Goal: Find specific page/section: Find specific page/section

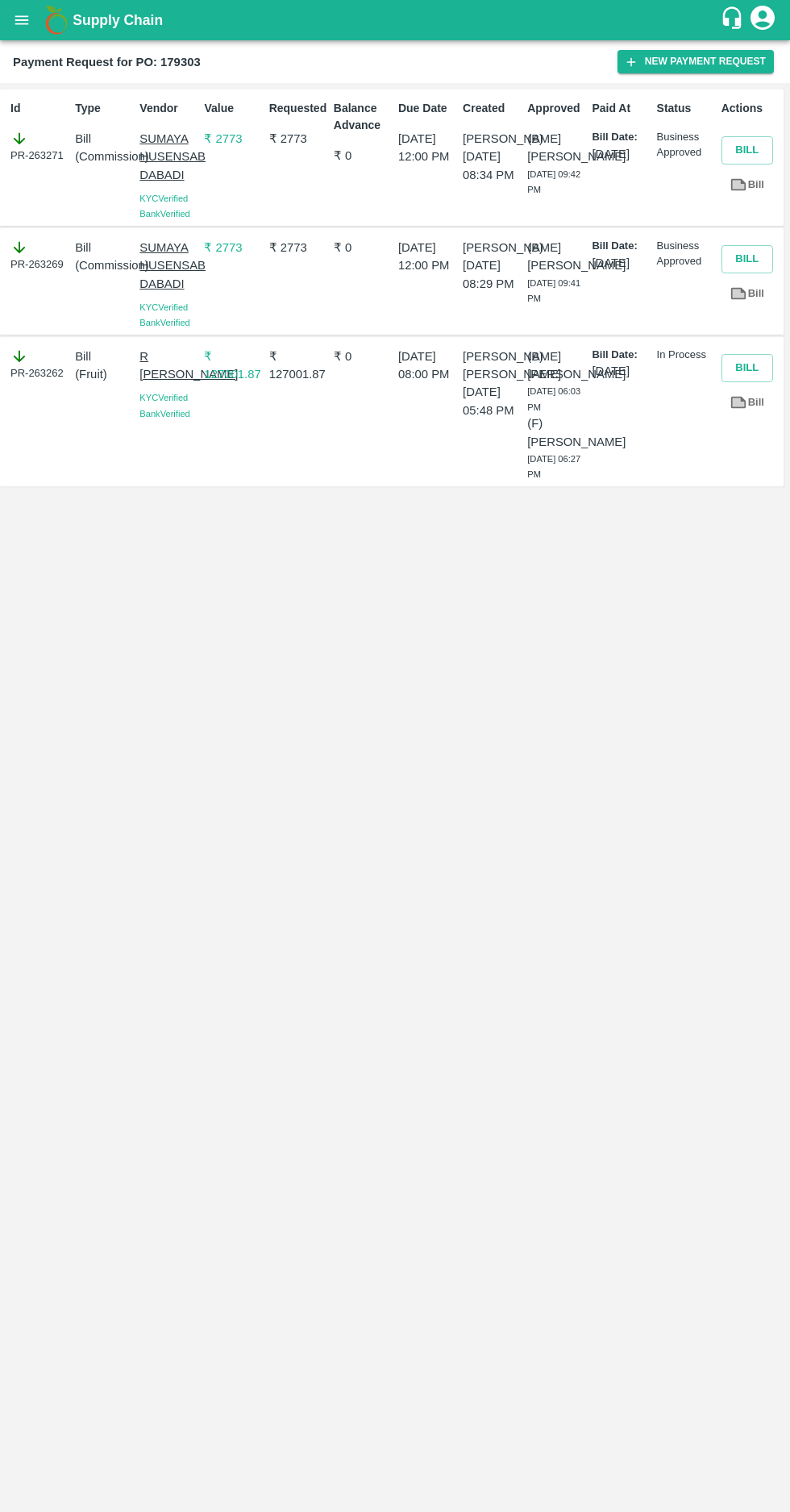
click at [21, 20] on icon "open drawer" at bounding box center [22, 20] width 14 height 8
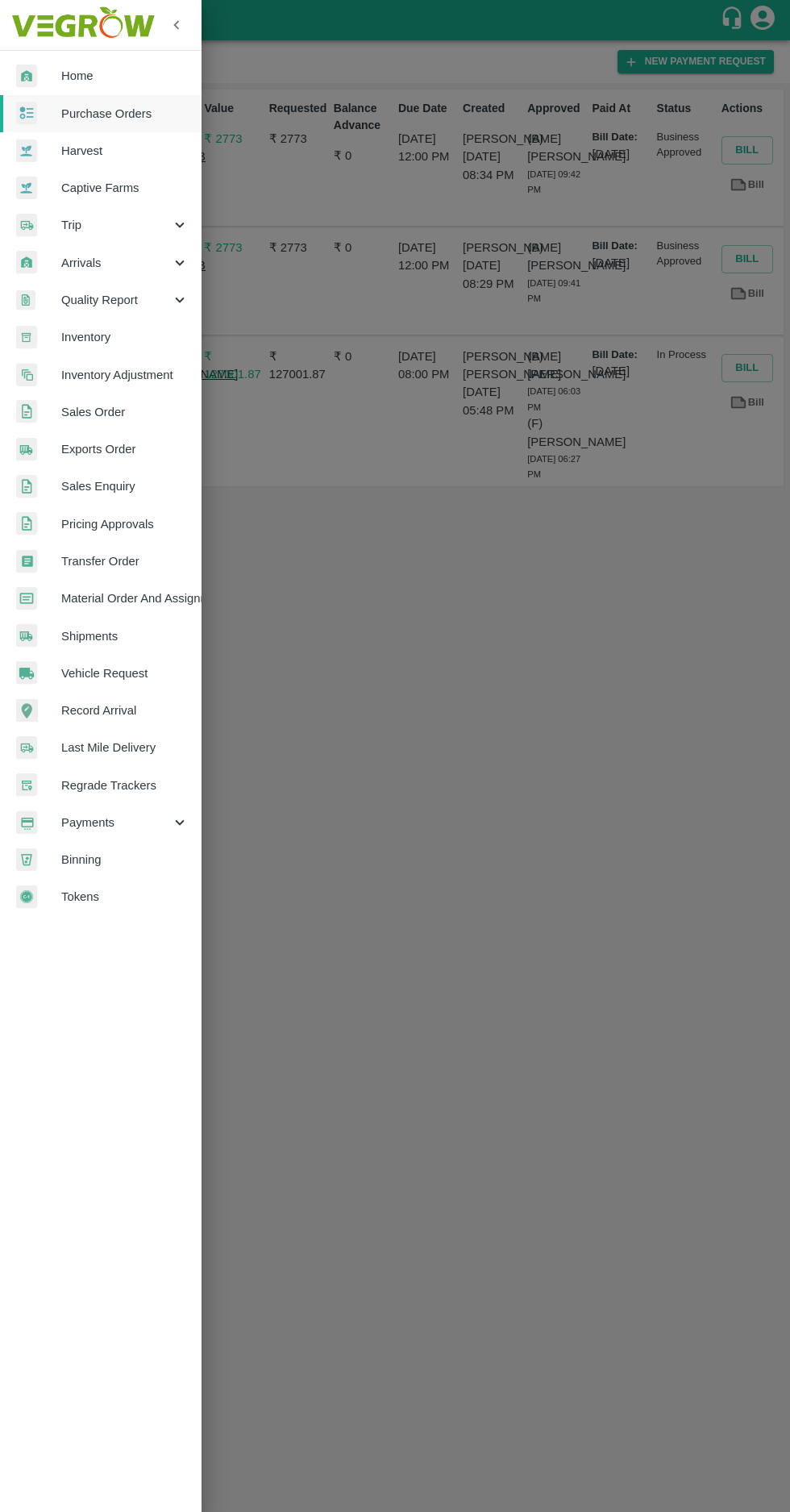
click at [69, 115] on span "Purchase Orders" at bounding box center [125, 113] width 127 height 18
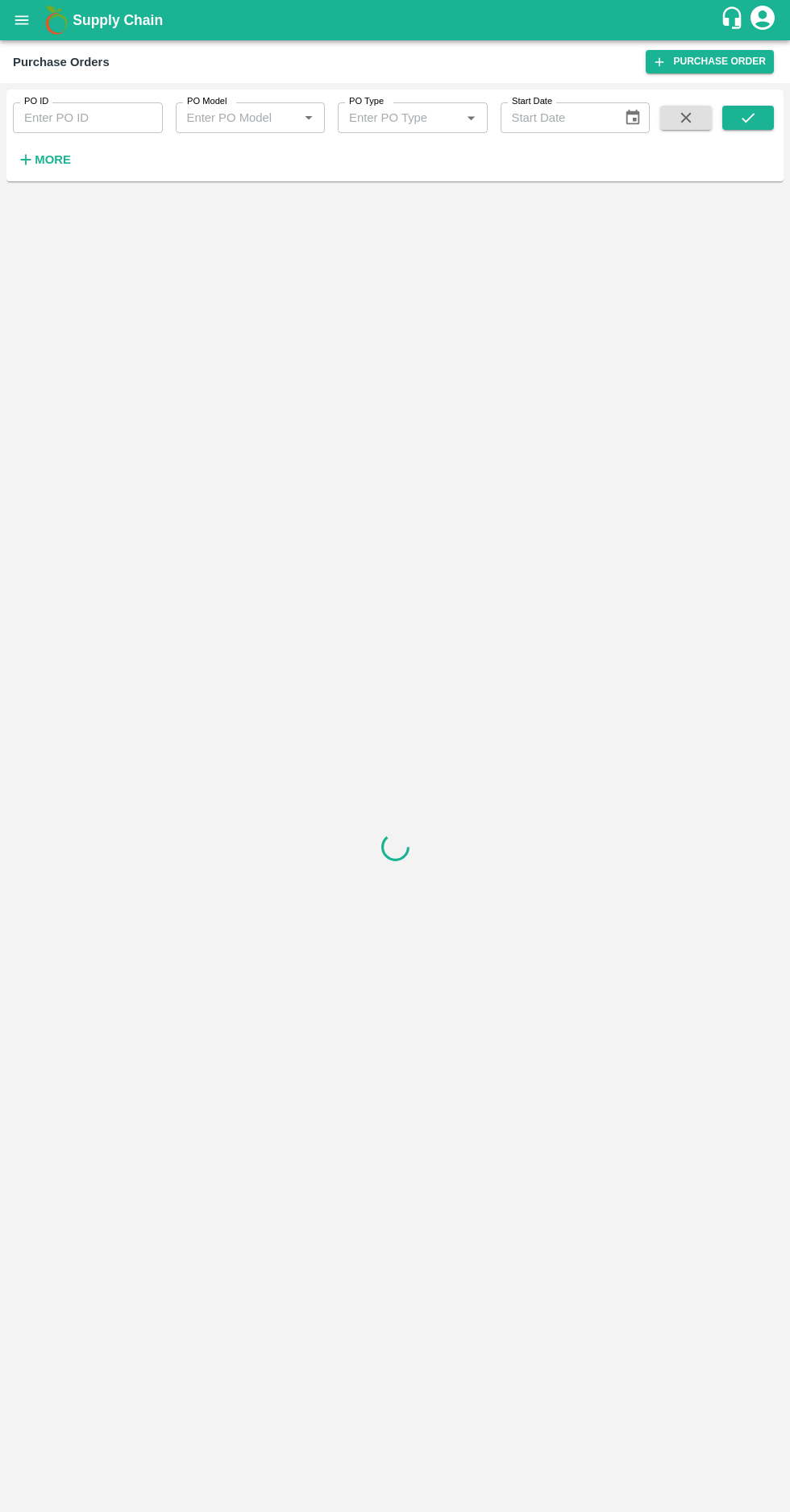
click at [17, 166] on icon "button" at bounding box center [25, 160] width 18 height 18
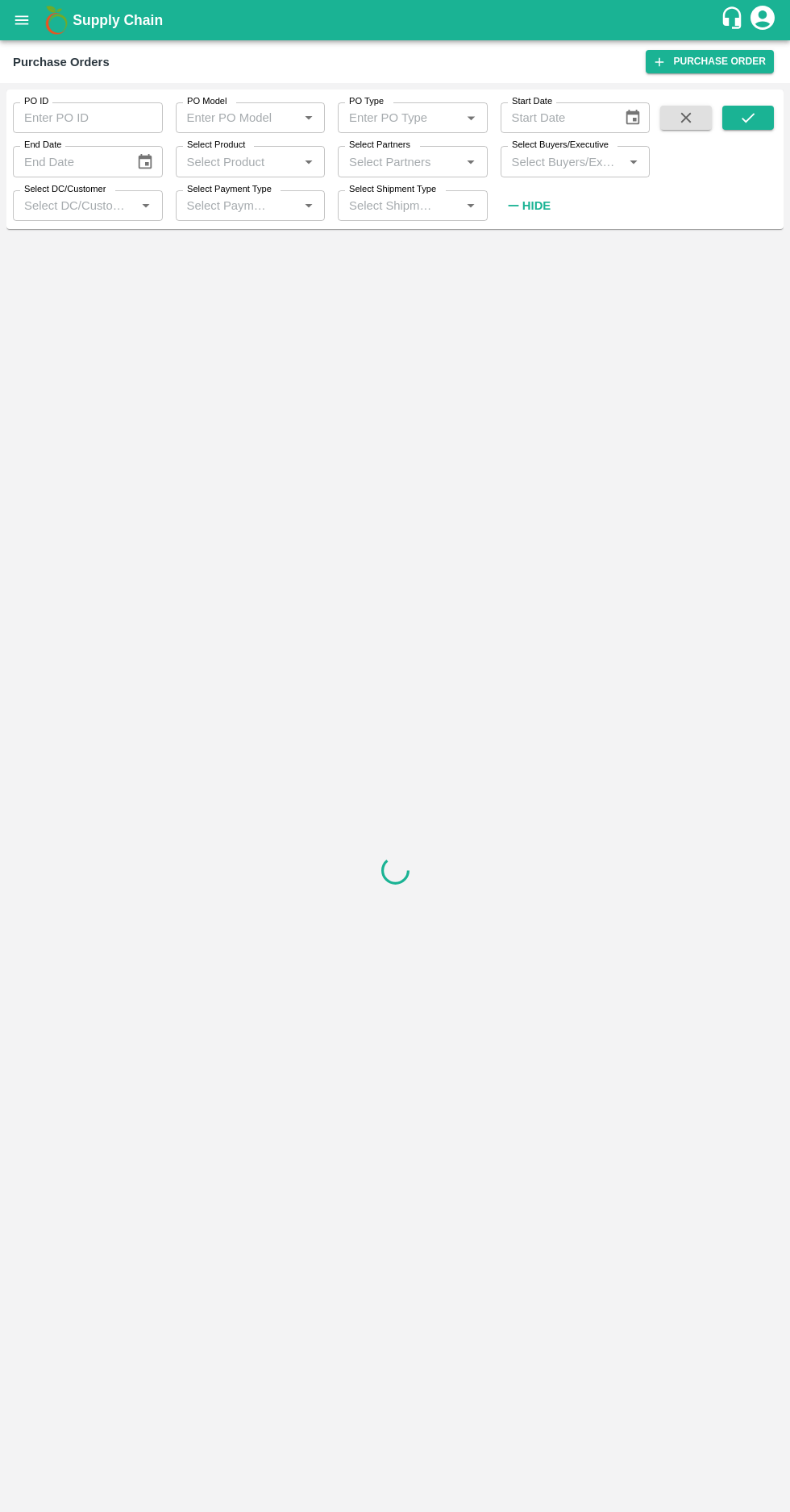
click at [553, 145] on label "Select Buyers/Executive" at bounding box center [561, 144] width 97 height 13
click at [553, 151] on input "Select Buyers/Executive" at bounding box center [562, 161] width 114 height 21
type input "afza"
click at [521, 247] on input "checkbox" at bounding box center [535, 245] width 32 height 32
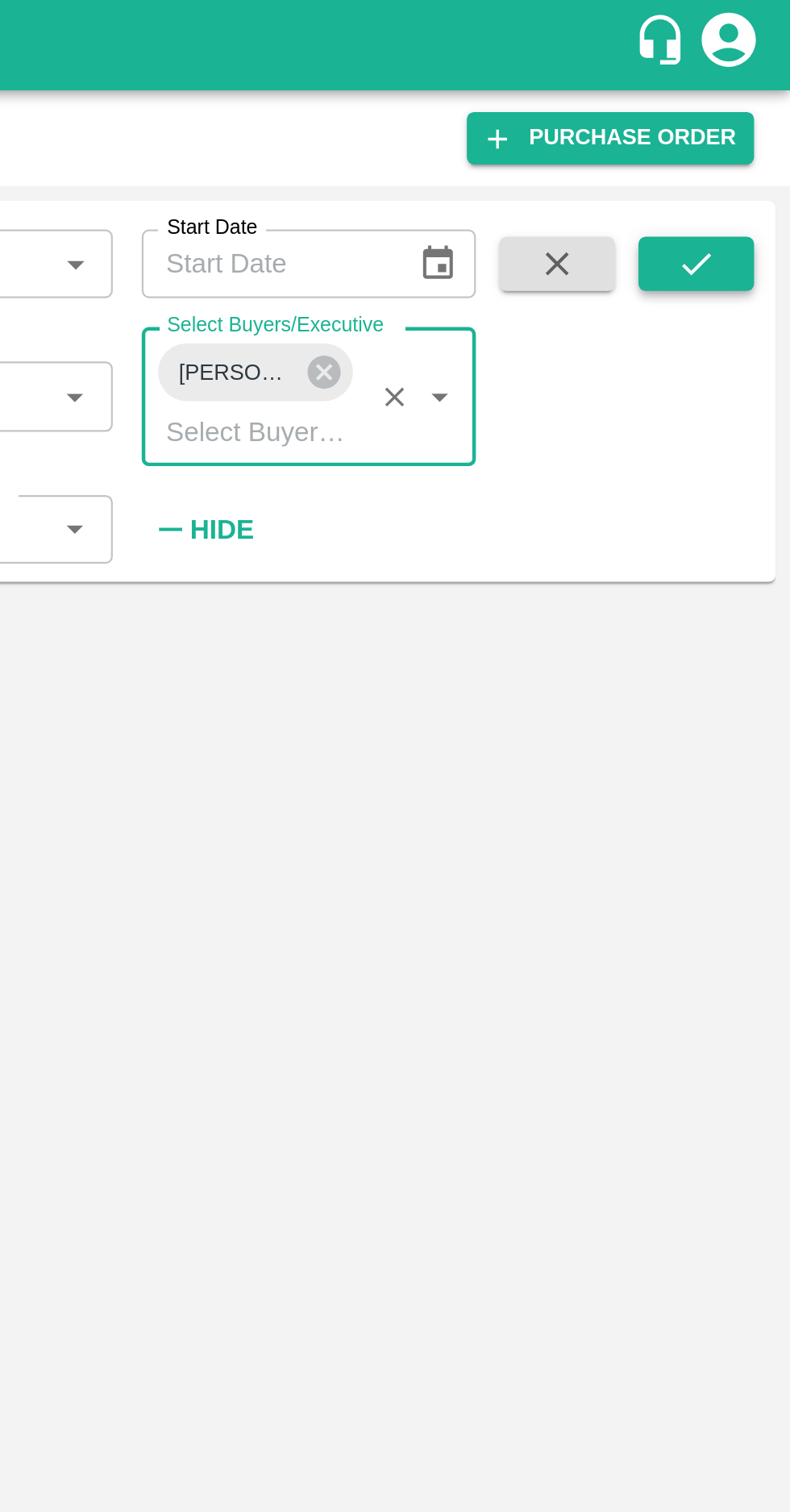
click at [742, 127] on button "submit" at bounding box center [748, 117] width 52 height 24
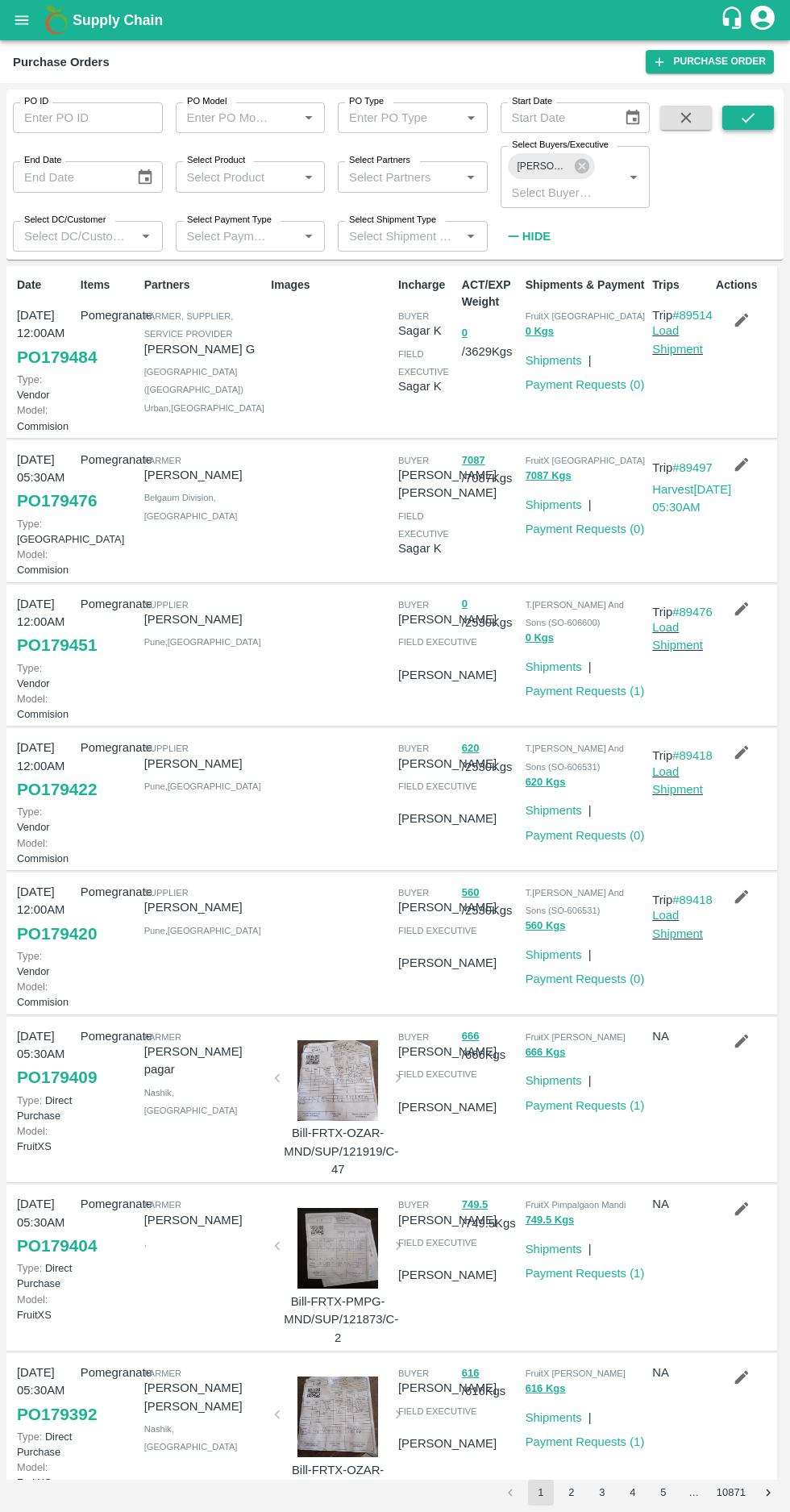
click at [736, 121] on button "submit" at bounding box center [748, 117] width 52 height 24
